Goal: Task Accomplishment & Management: Use online tool/utility

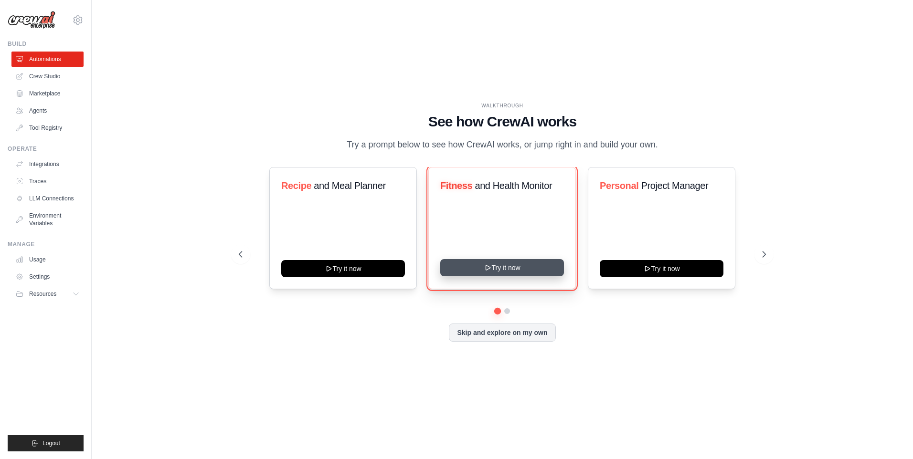
click at [484, 272] on icon at bounding box center [488, 268] width 8 height 8
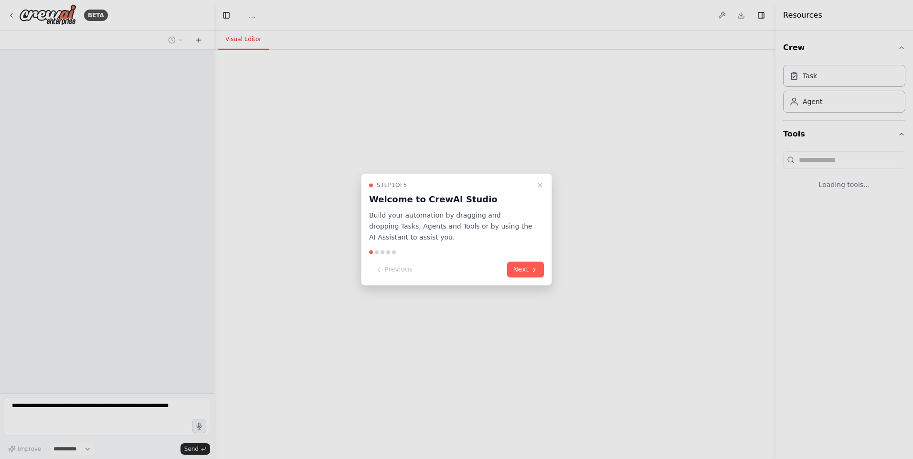
select select "****"
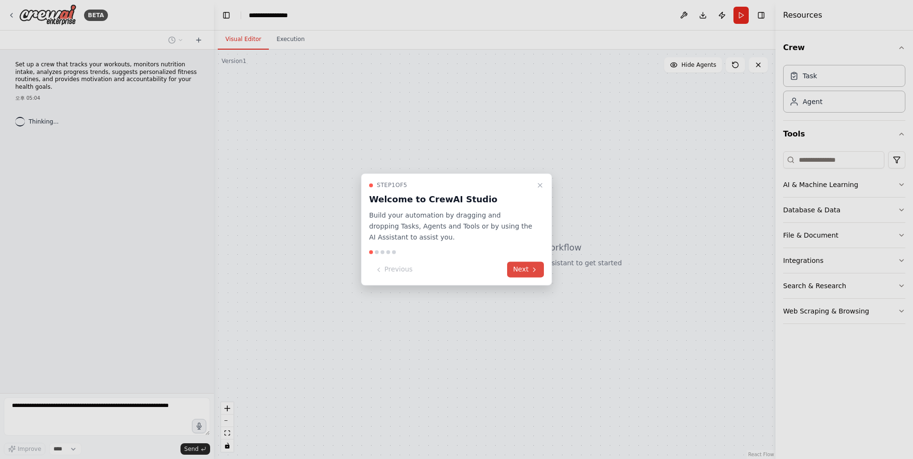
click at [534, 263] on button "Next" at bounding box center [525, 270] width 37 height 16
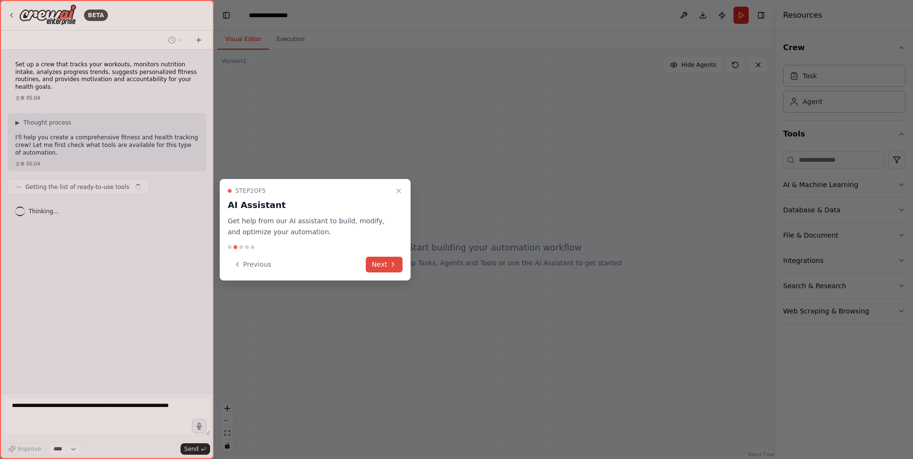
click at [396, 257] on button "Next" at bounding box center [384, 265] width 37 height 16
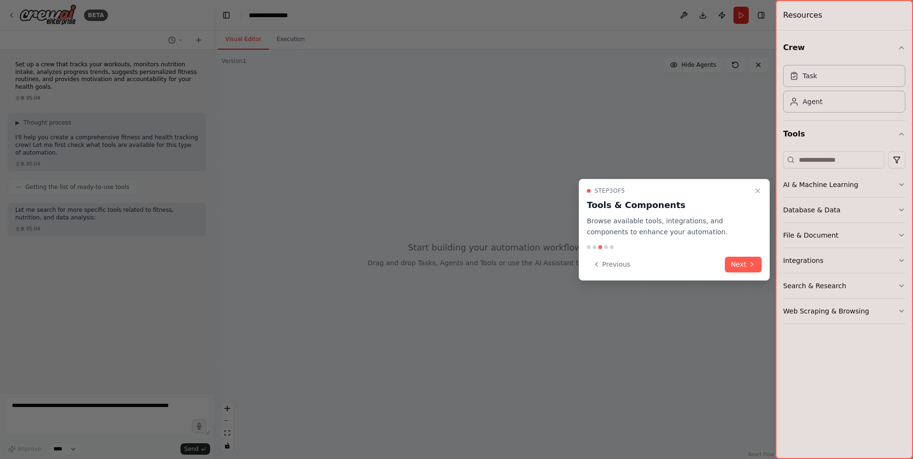
click at [729, 273] on div "Step 3 of 5 Tools & Components Browse available tools, integrations, and compon…" at bounding box center [674, 230] width 191 height 102
click at [733, 267] on button "Next" at bounding box center [743, 265] width 37 height 16
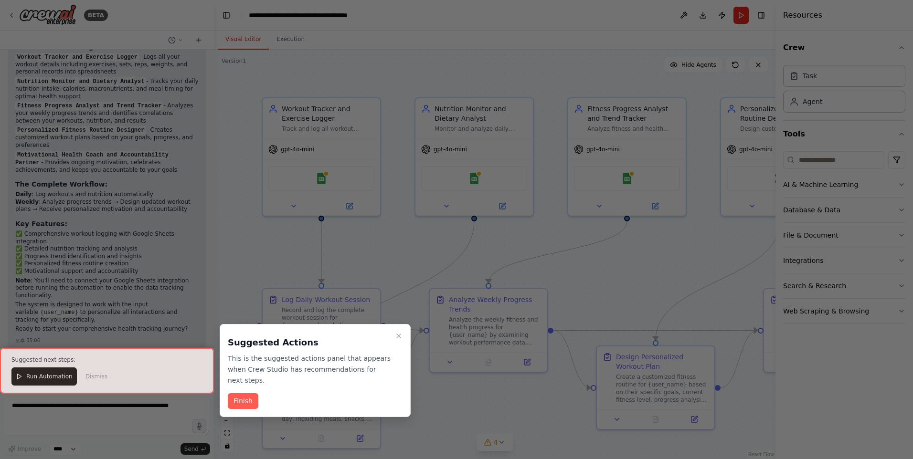
scroll to position [1045, 0]
